Goal: Task Accomplishment & Management: Manage account settings

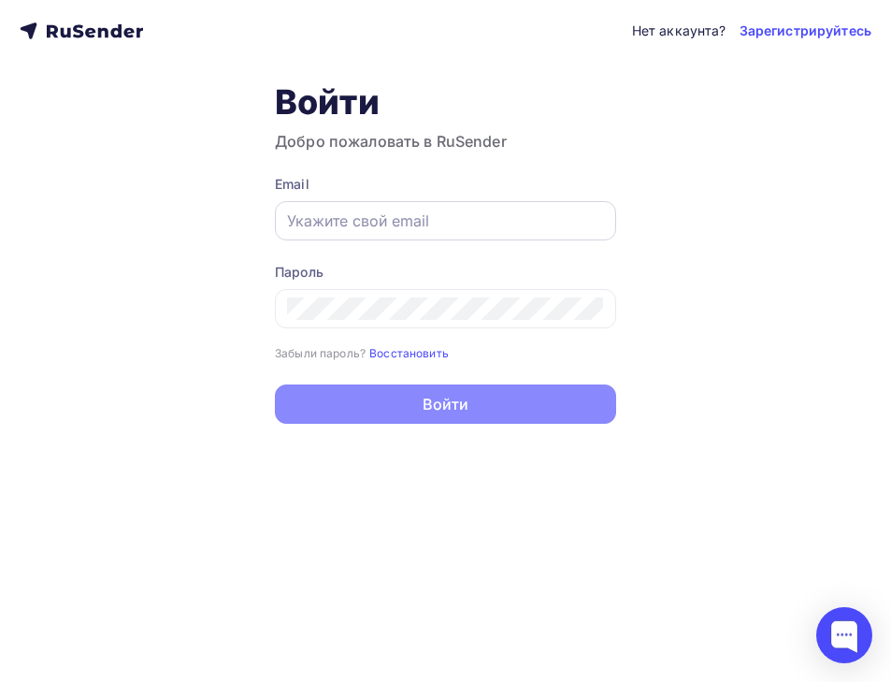
click at [428, 221] on input "text" at bounding box center [445, 221] width 317 height 22
paste input "[EMAIL_ADDRESS][DOMAIN_NAME]"
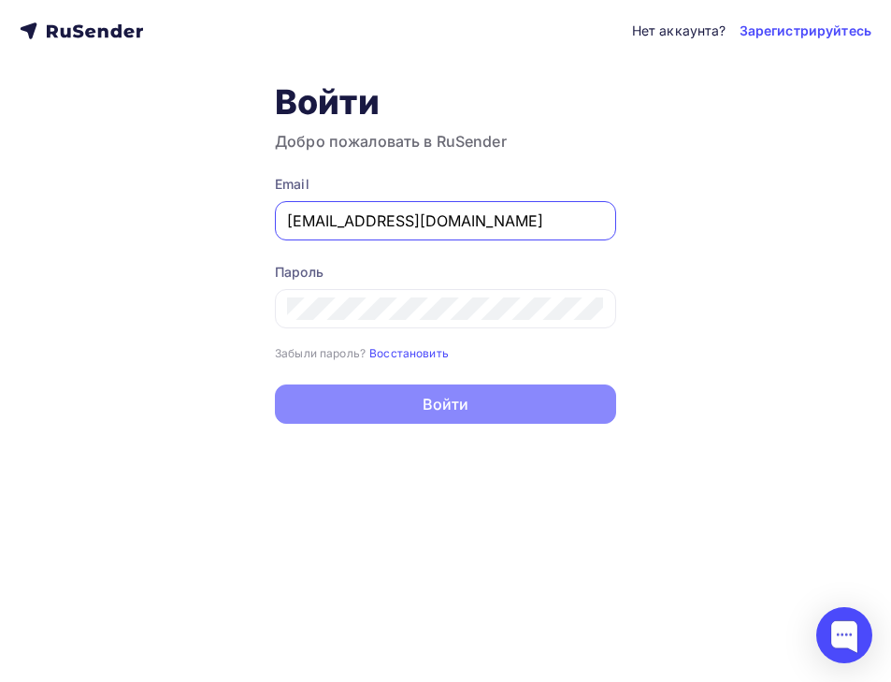
type input "[EMAIL_ADDRESS][DOMAIN_NAME]"
click at [527, 322] on div at bounding box center [445, 308] width 341 height 39
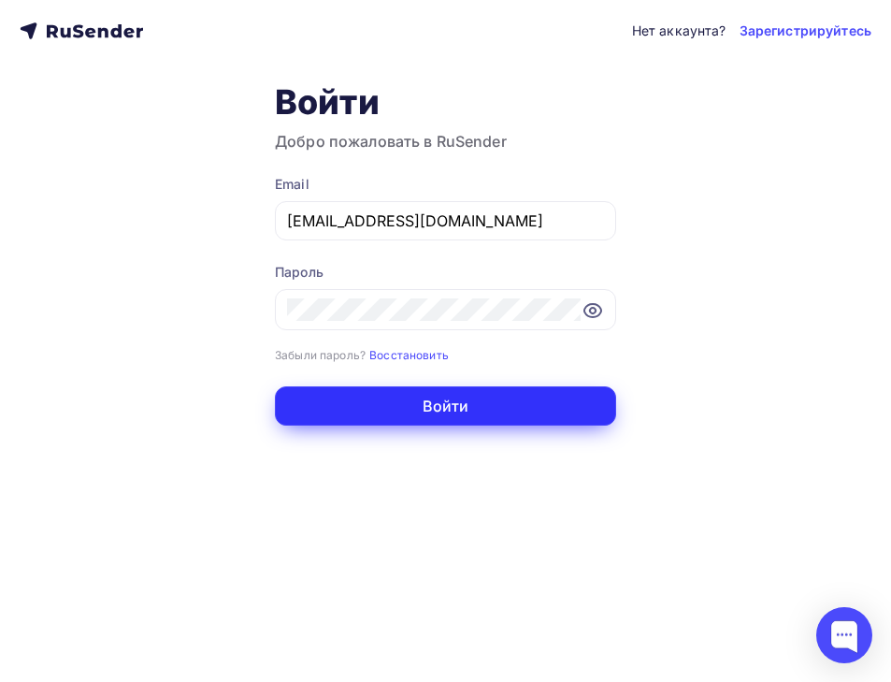
click at [510, 408] on button "Войти" at bounding box center [445, 405] width 341 height 39
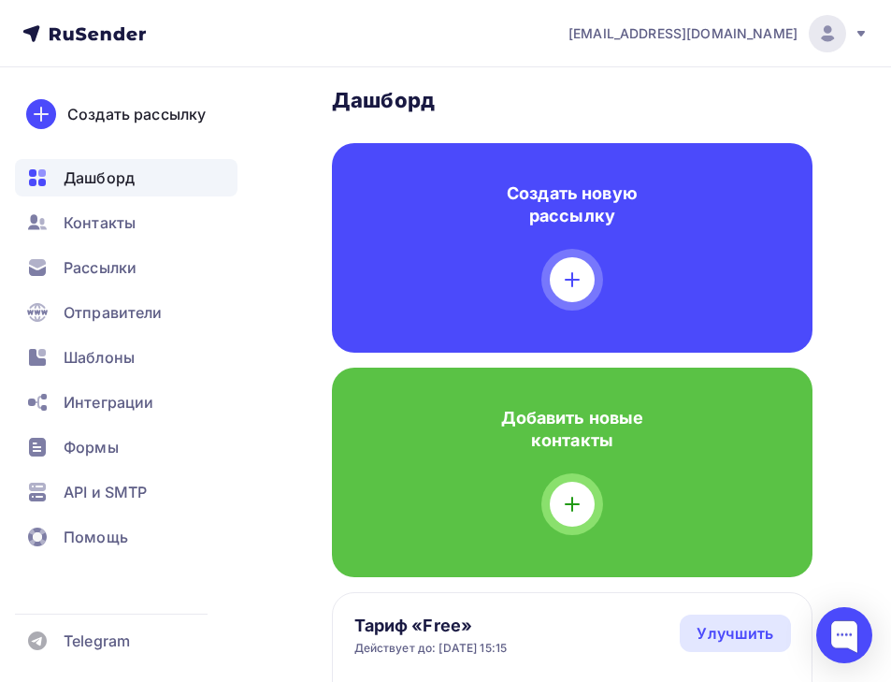
scroll to position [19, 0]
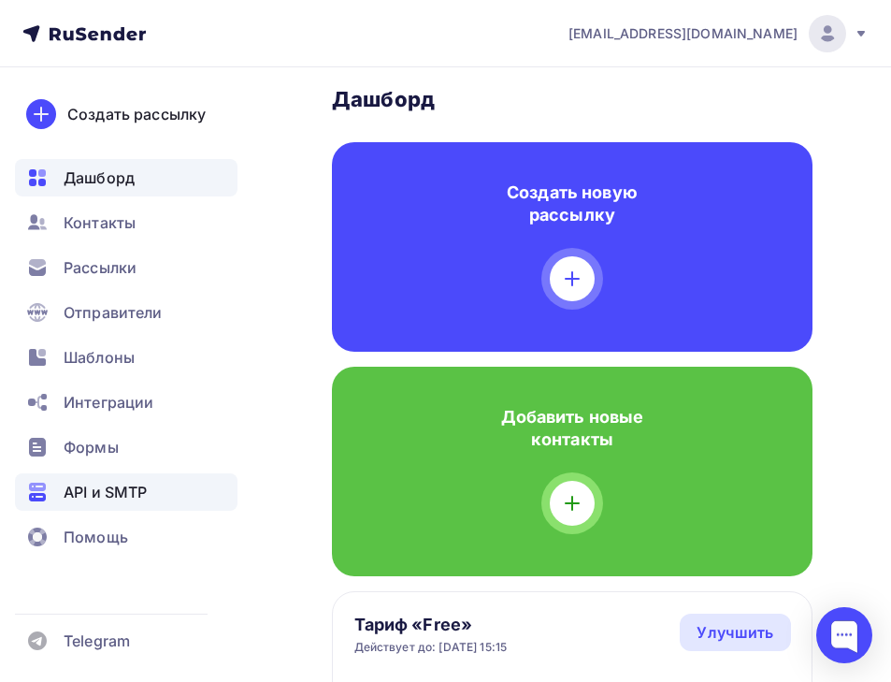
click at [121, 483] on span "API и SMTP" at bounding box center [105, 492] width 83 height 22
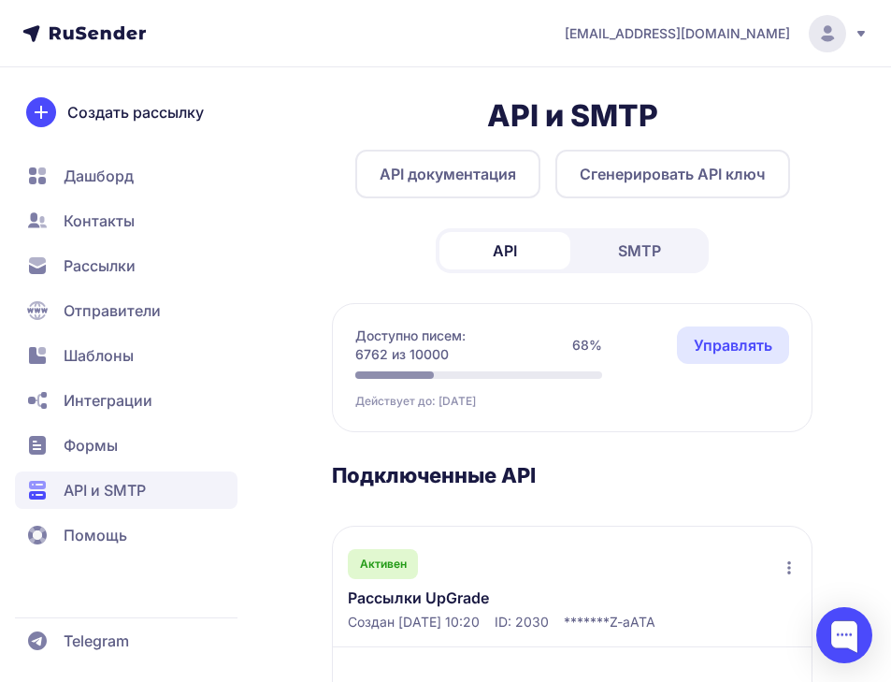
click at [652, 258] on span "SMTP" at bounding box center [639, 250] width 43 height 22
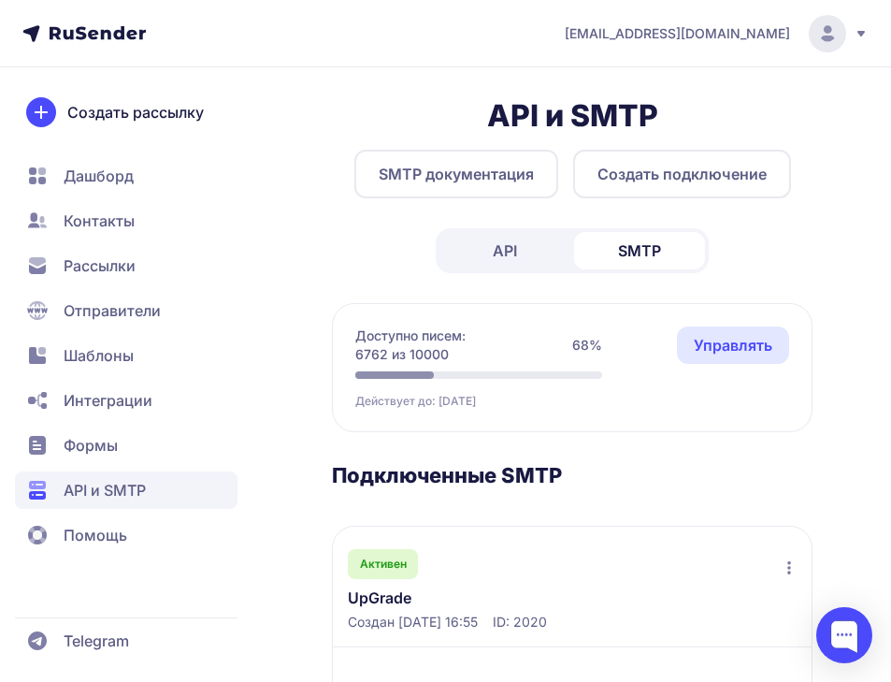
click at [141, 496] on span "API и SMTP" at bounding box center [105, 490] width 82 height 22
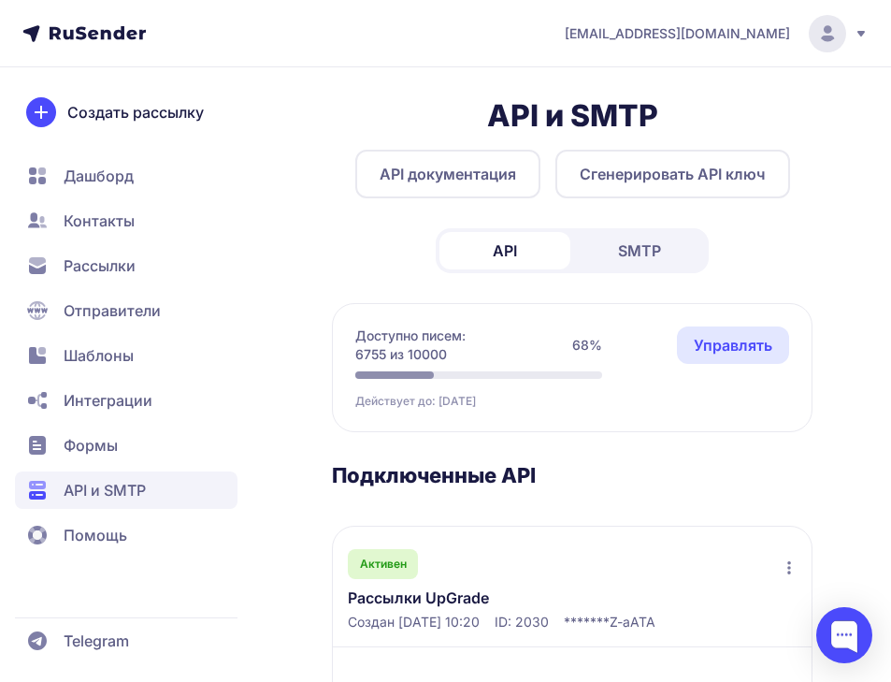
click at [618, 253] on span "SMTP" at bounding box center [639, 250] width 43 height 22
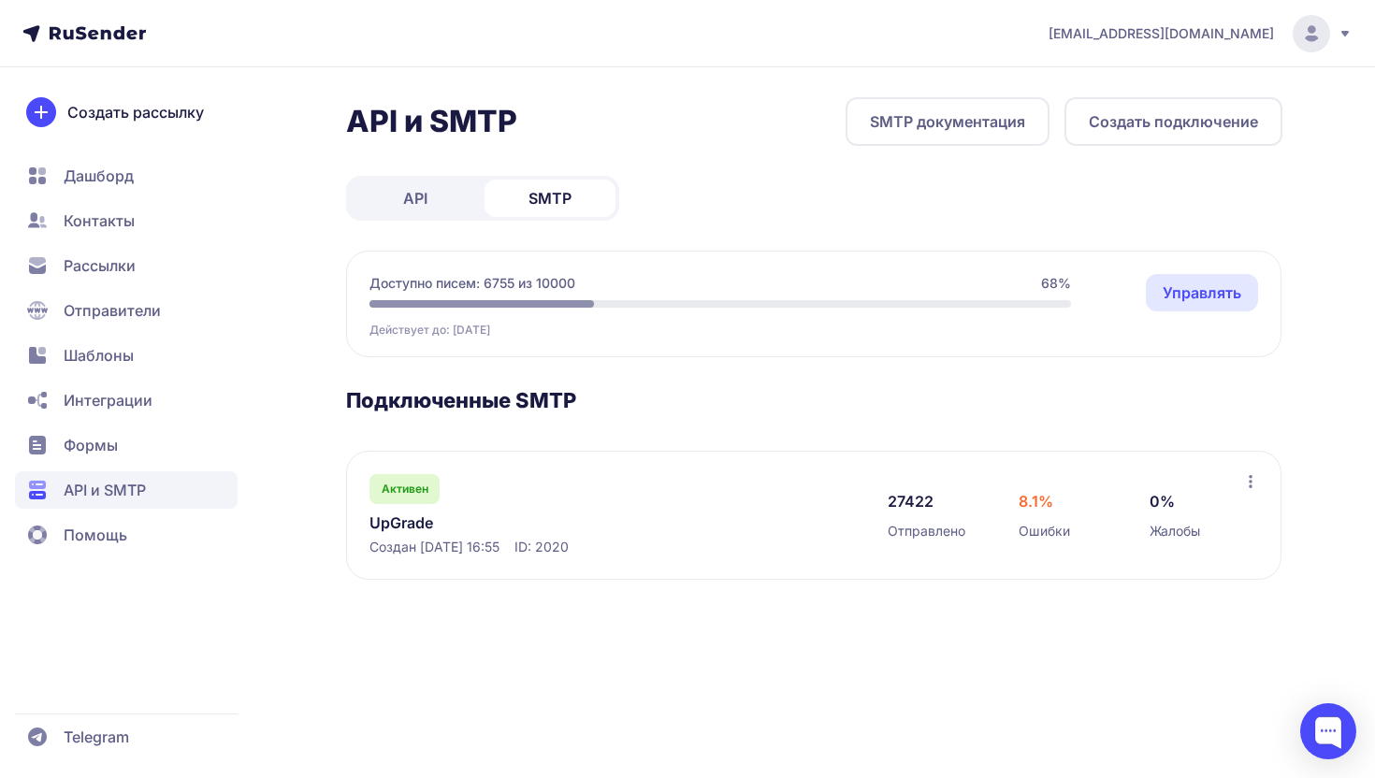
click at [891, 483] on icon at bounding box center [1250, 481] width 15 height 15
click at [416, 525] on link "UpGrade" at bounding box center [561, 523] width 384 height 22
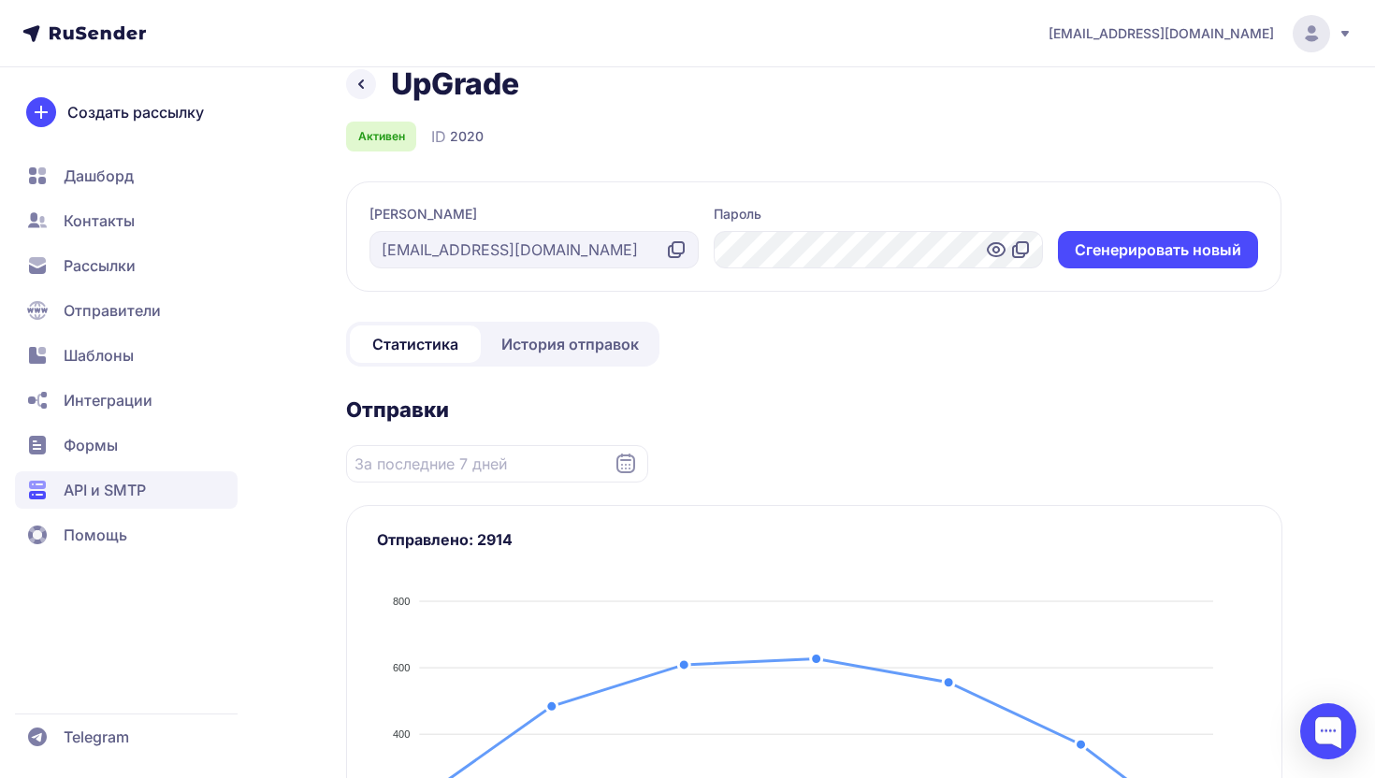
scroll to position [40, 0]
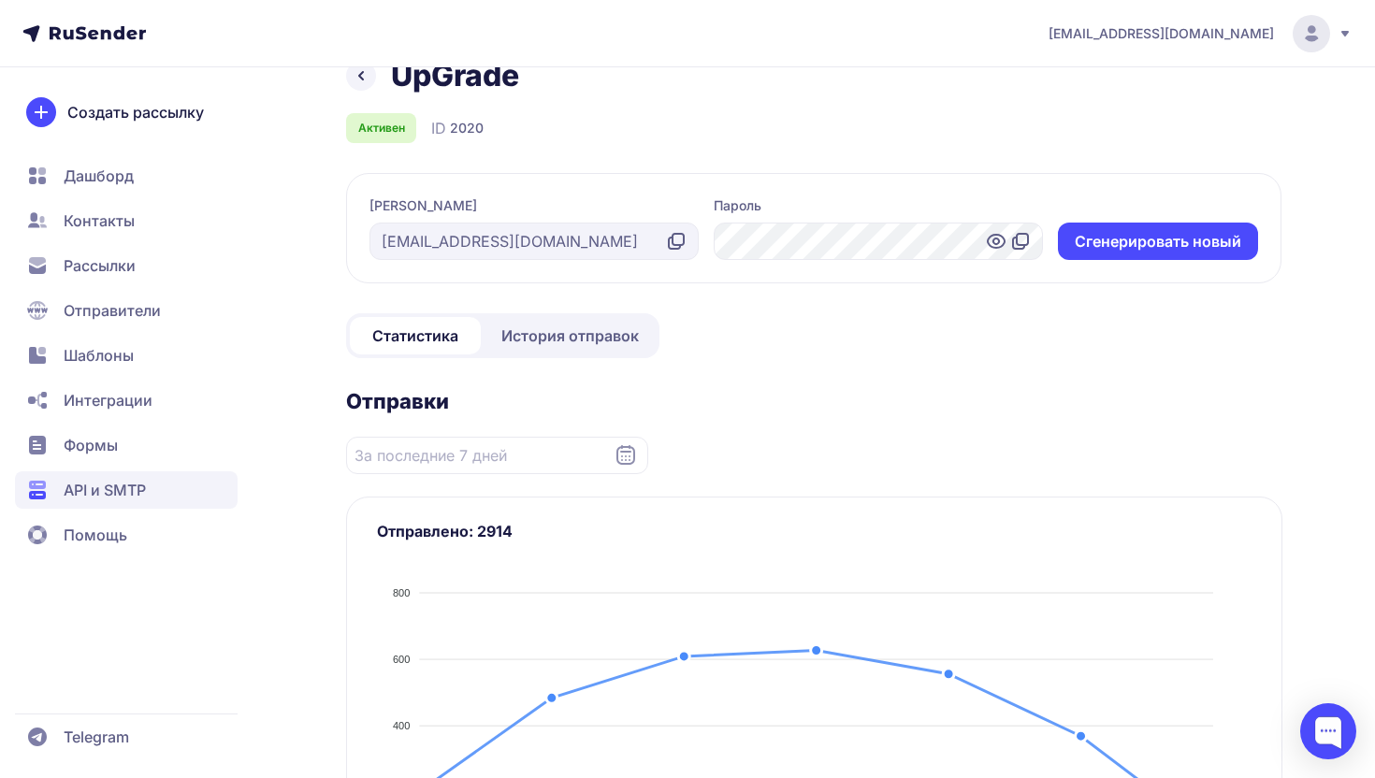
click at [557, 320] on link "История отправок" at bounding box center [570, 335] width 171 height 37
